Goal: Check status: Check status

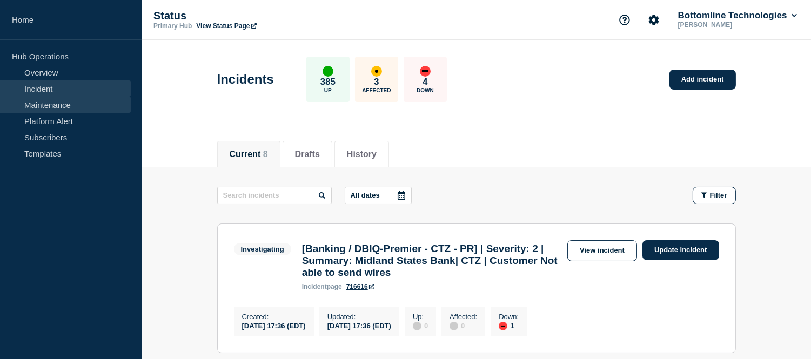
click at [65, 100] on link "Maintenance" at bounding box center [65, 105] width 131 height 16
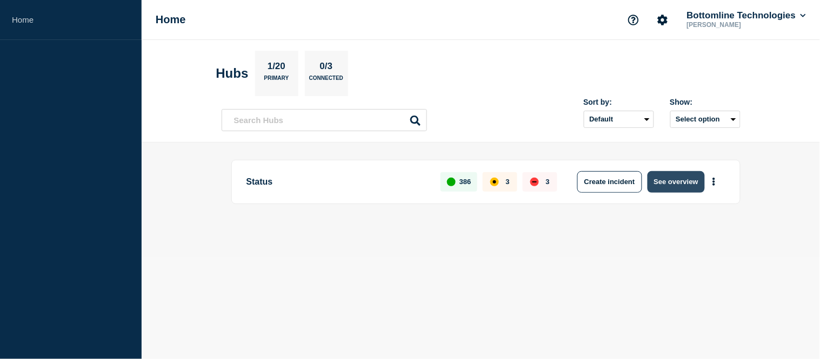
click at [691, 181] on button "See overview" at bounding box center [675, 182] width 57 height 22
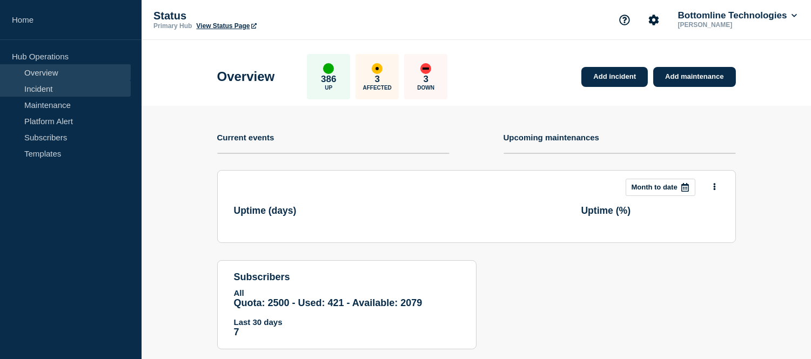
click at [66, 92] on link "Incident" at bounding box center [65, 89] width 131 height 16
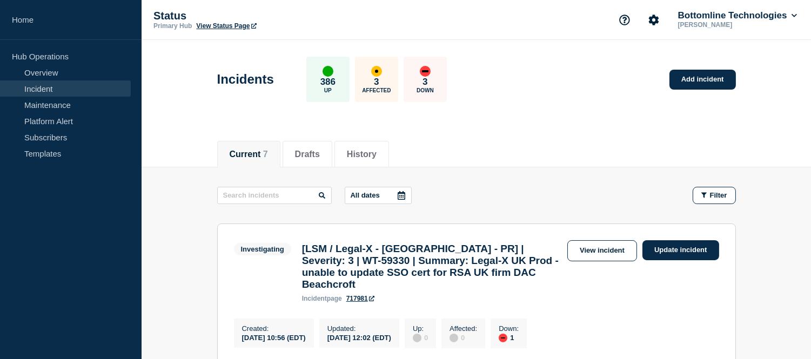
scroll to position [180, 0]
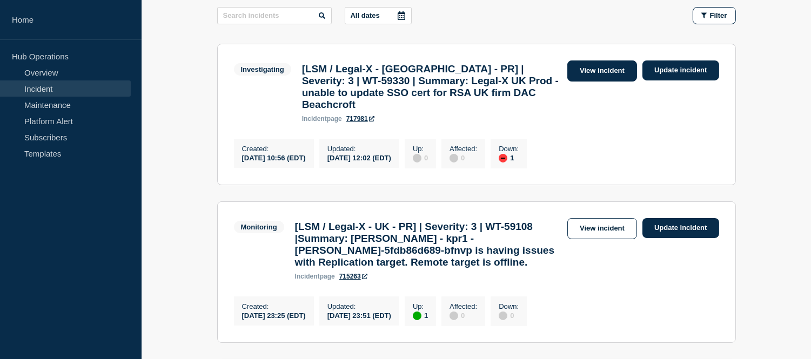
click at [592, 72] on link "View incident" at bounding box center [603, 71] width 70 height 21
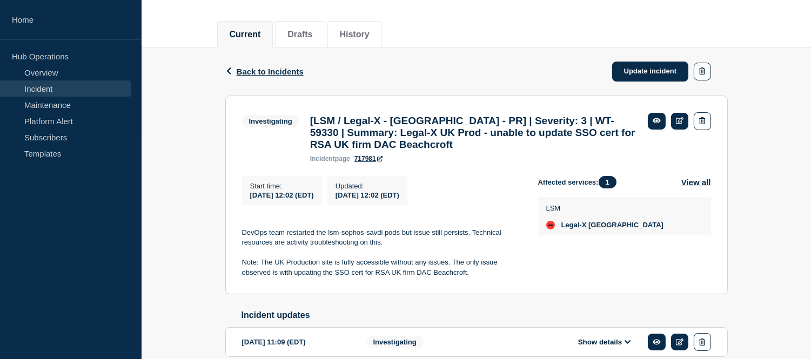
scroll to position [214, 0]
